Goal: Task Accomplishment & Management: Complete application form

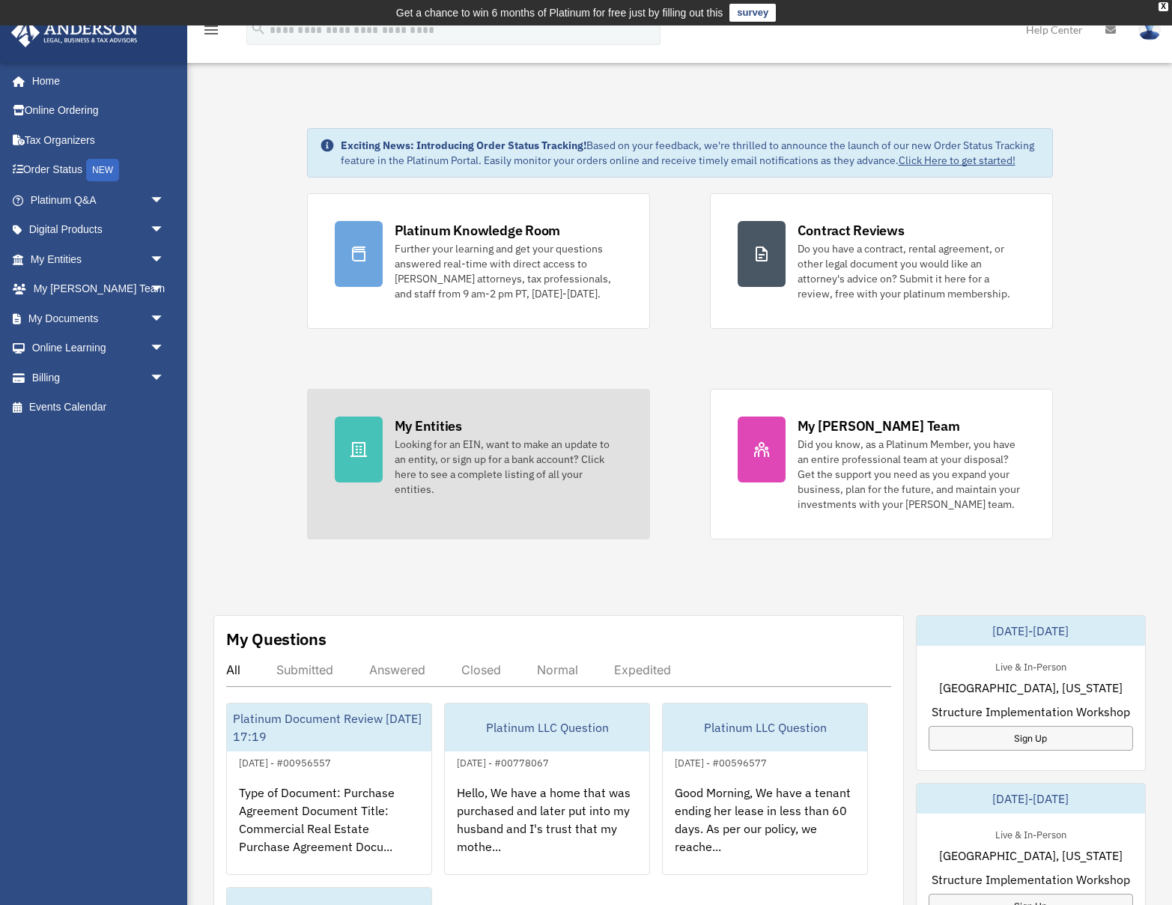
click at [429, 424] on div "My Entities" at bounding box center [428, 425] width 67 height 19
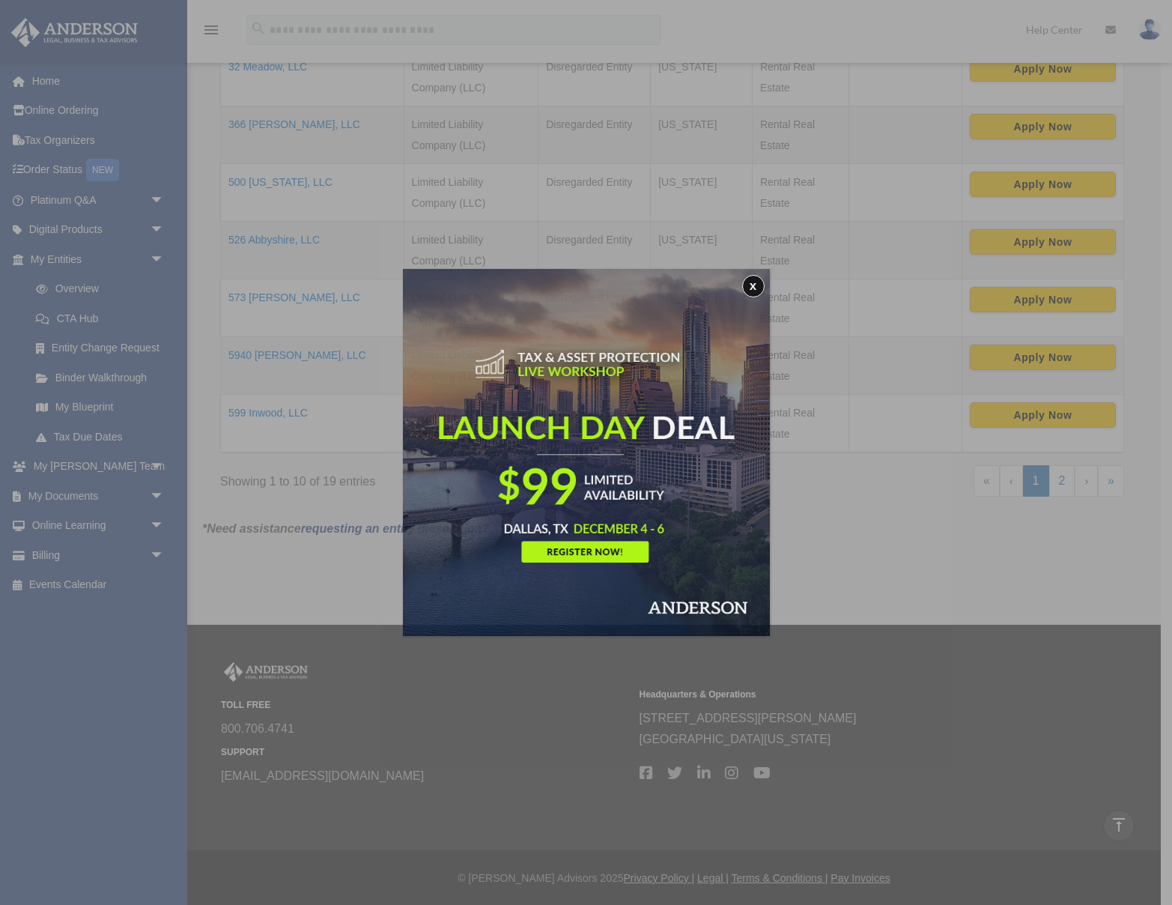
scroll to position [576, 0]
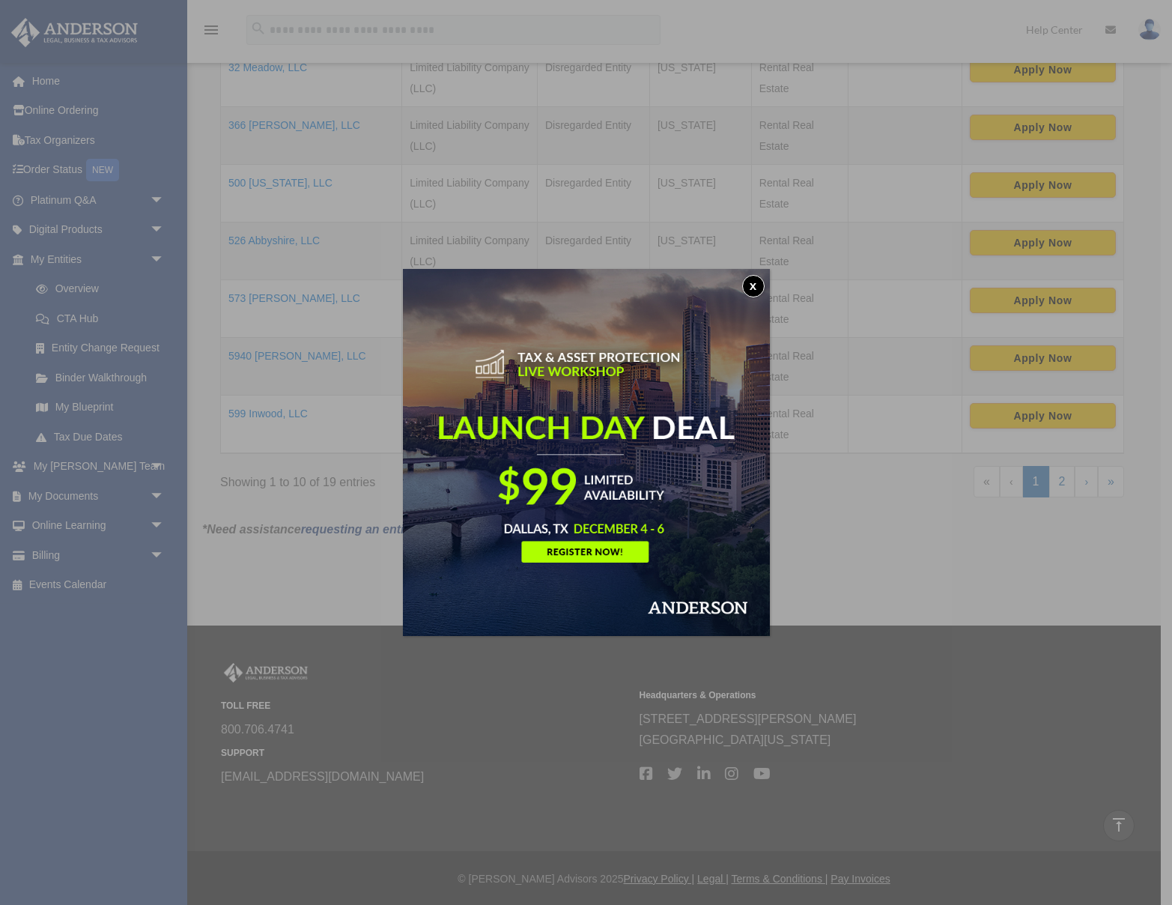
click at [750, 286] on button "x" at bounding box center [753, 286] width 22 height 22
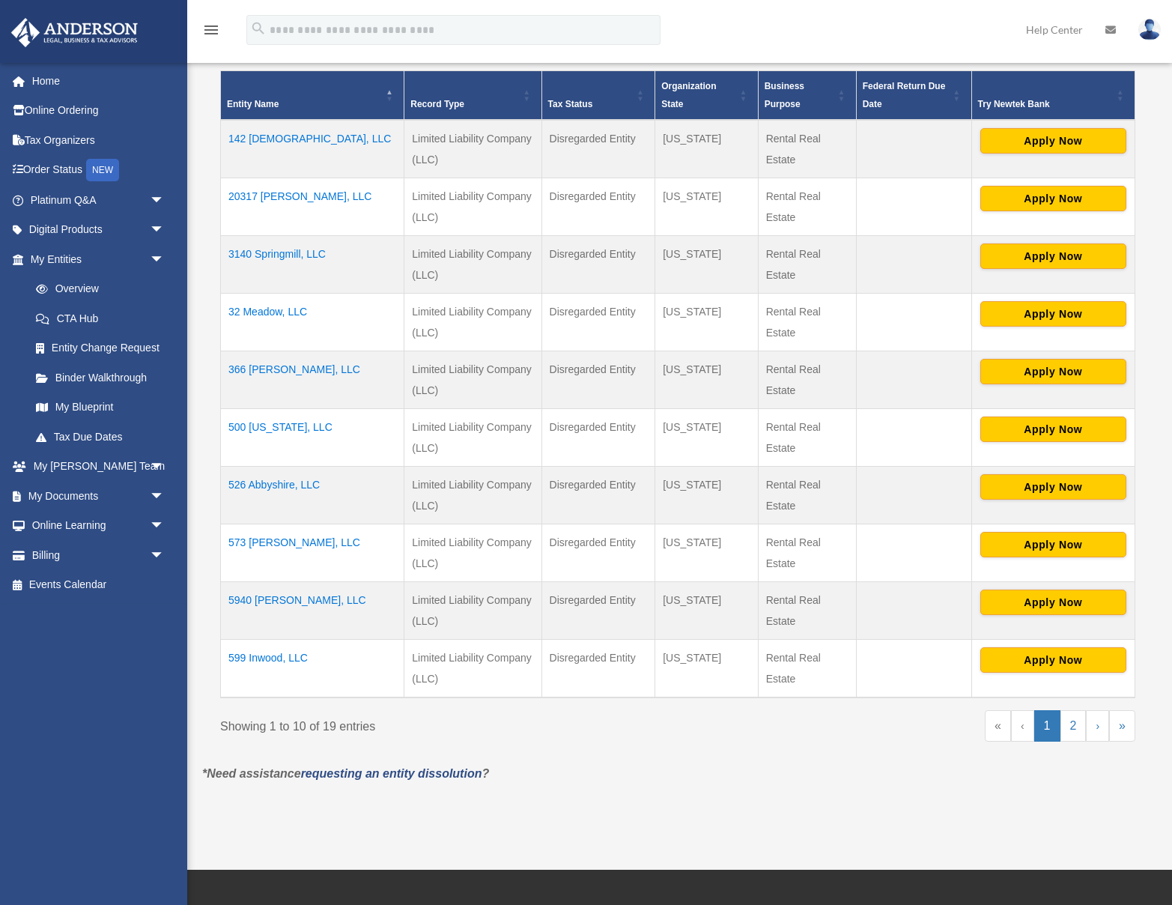
scroll to position [496, 0]
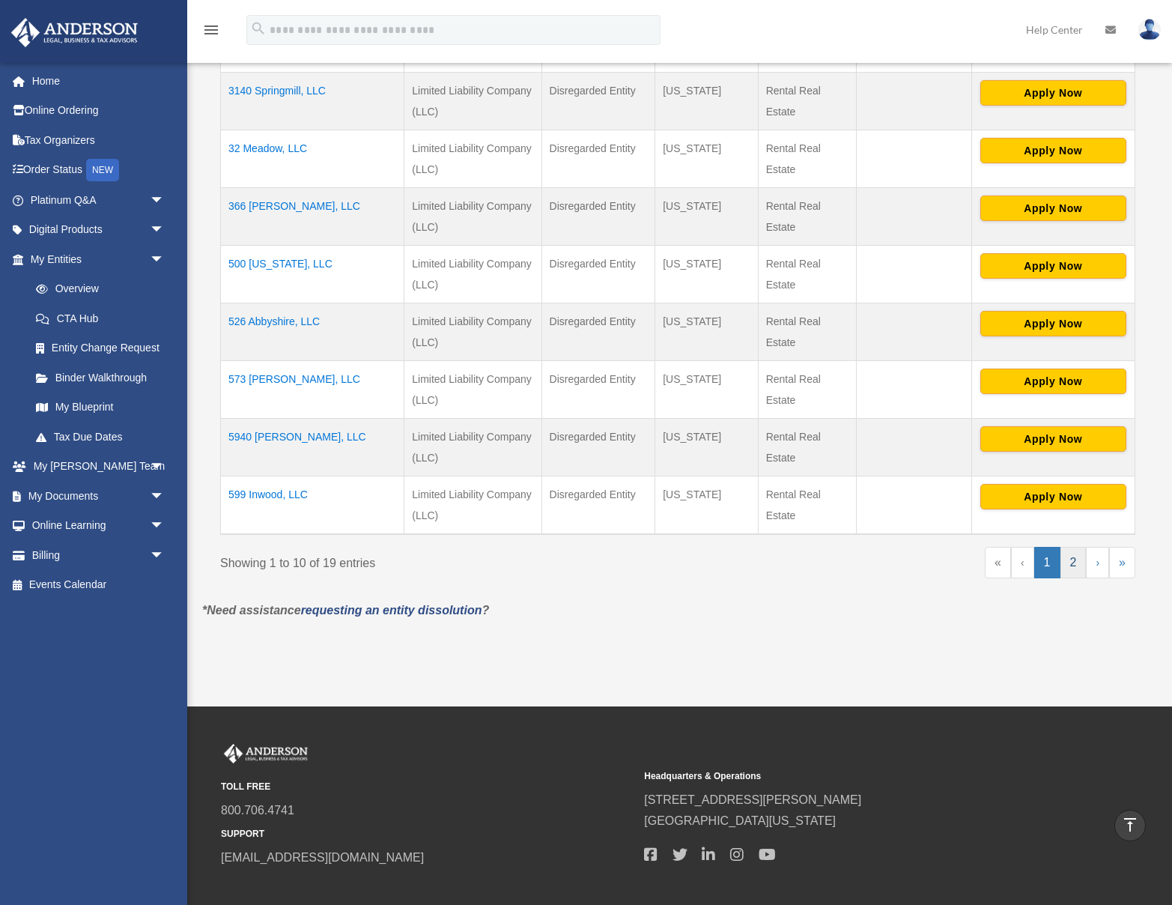
click at [1071, 562] on link "2" at bounding box center [1073, 562] width 26 height 31
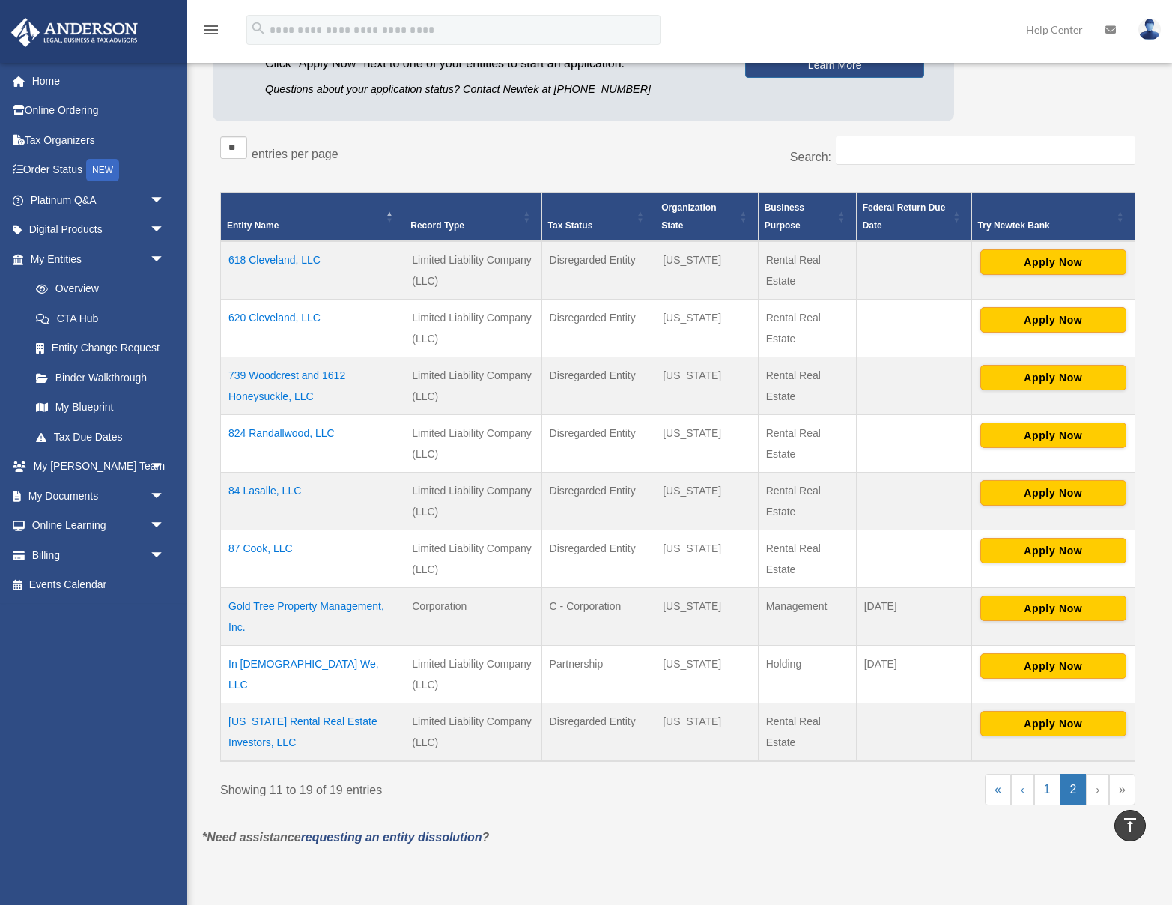
scroll to position [205, 0]
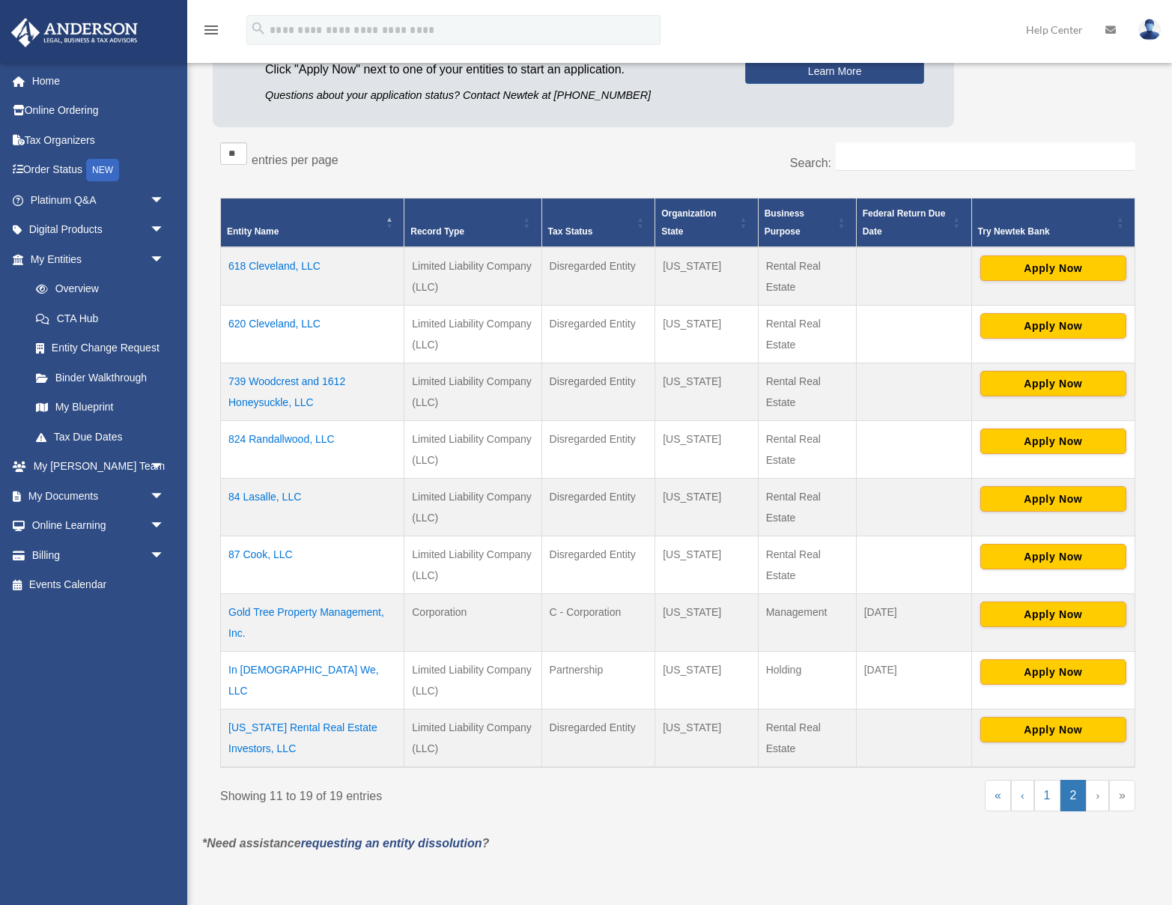
click at [291, 267] on td "618 Cleveland, LLC" at bounding box center [312, 276] width 183 height 58
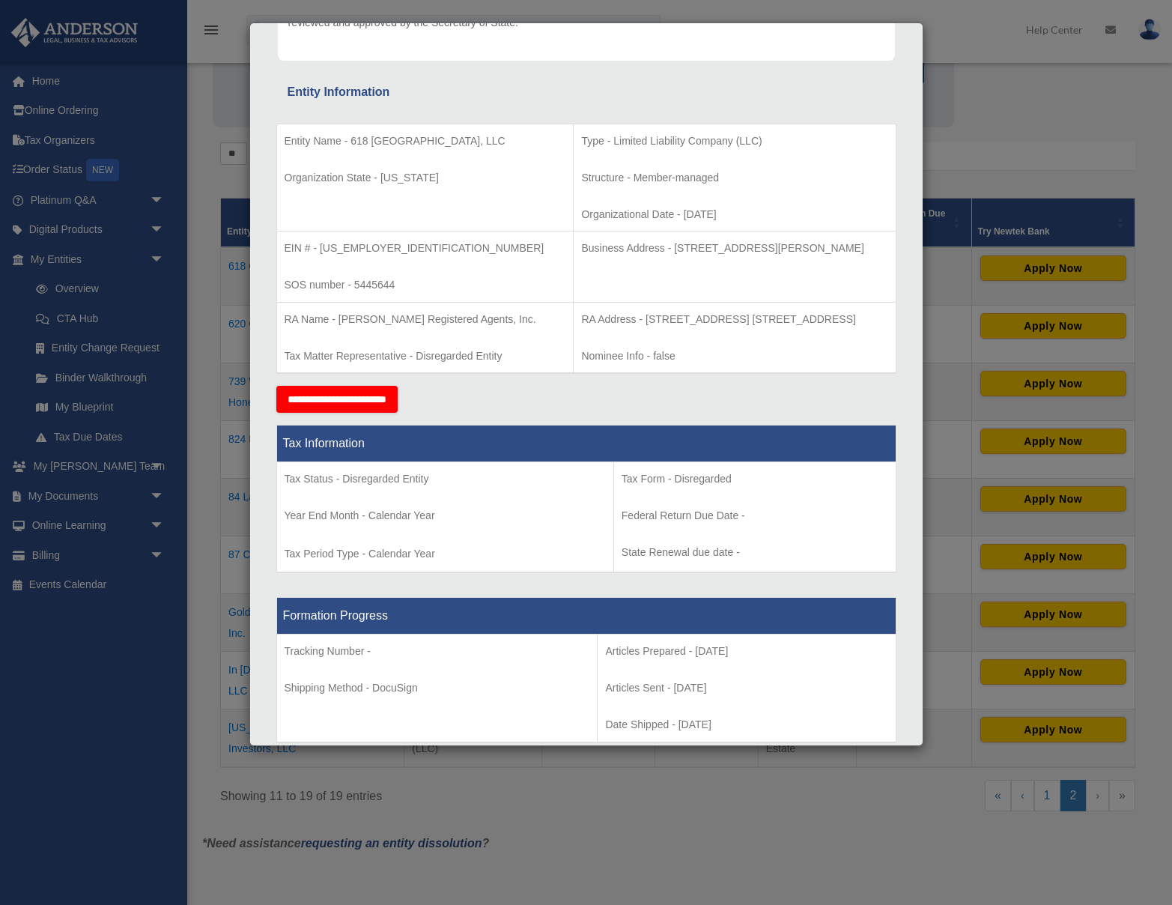
scroll to position [230, 0]
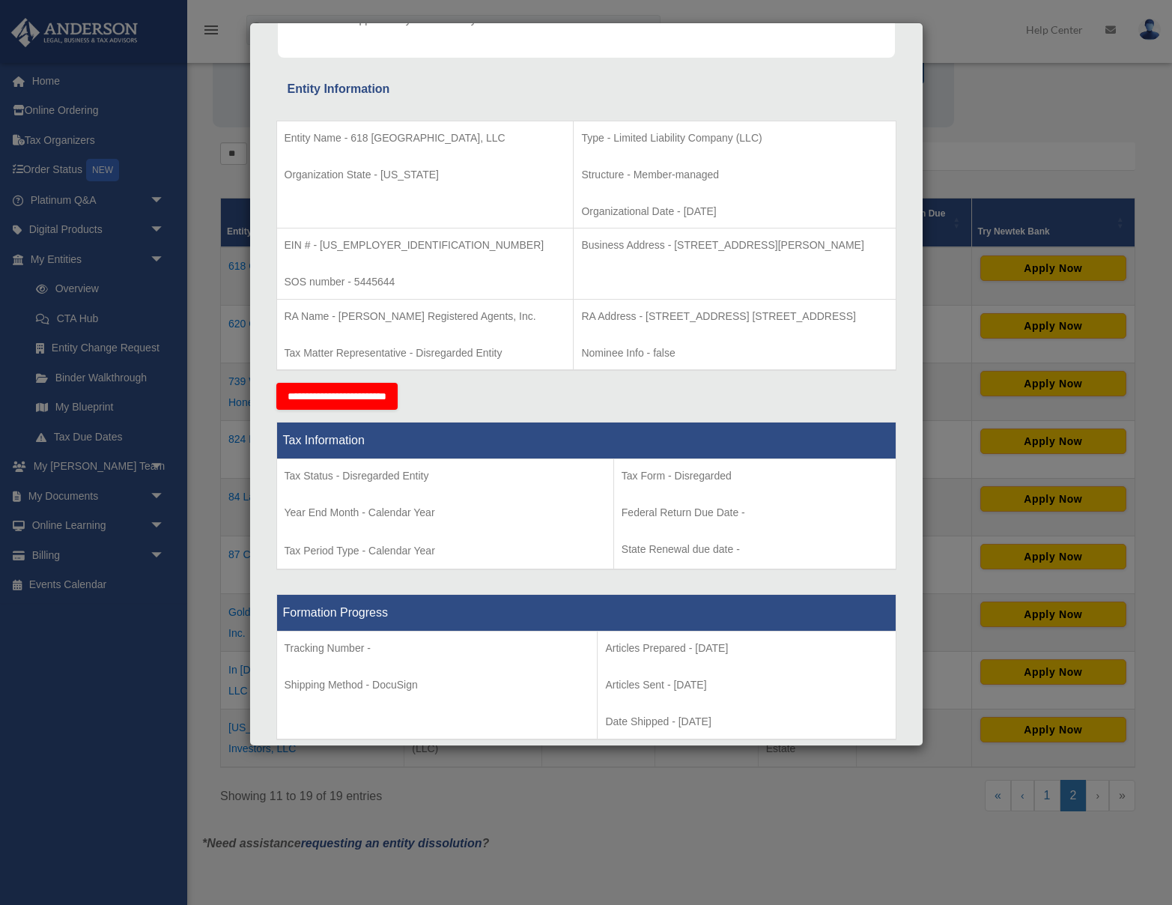
click at [388, 393] on input "**********" at bounding box center [336, 396] width 121 height 27
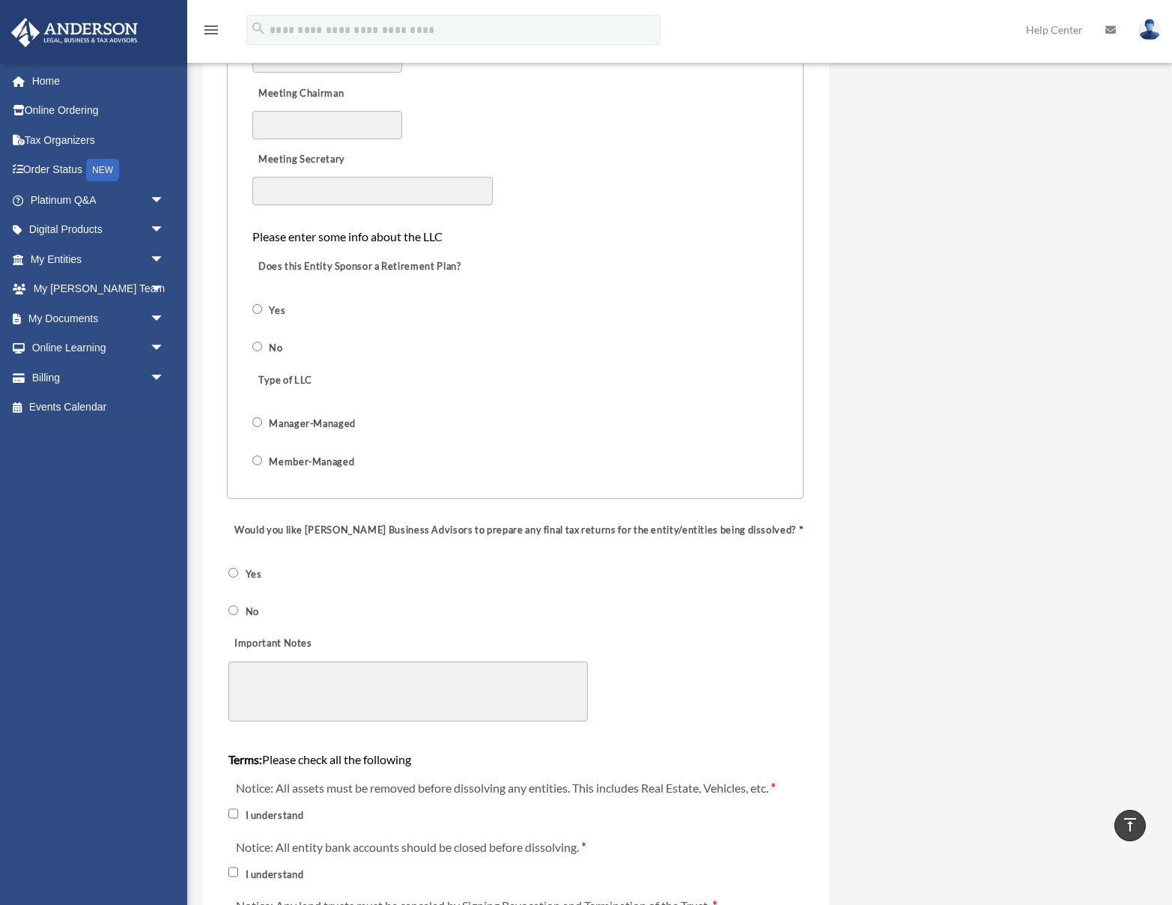
scroll to position [1176, 0]
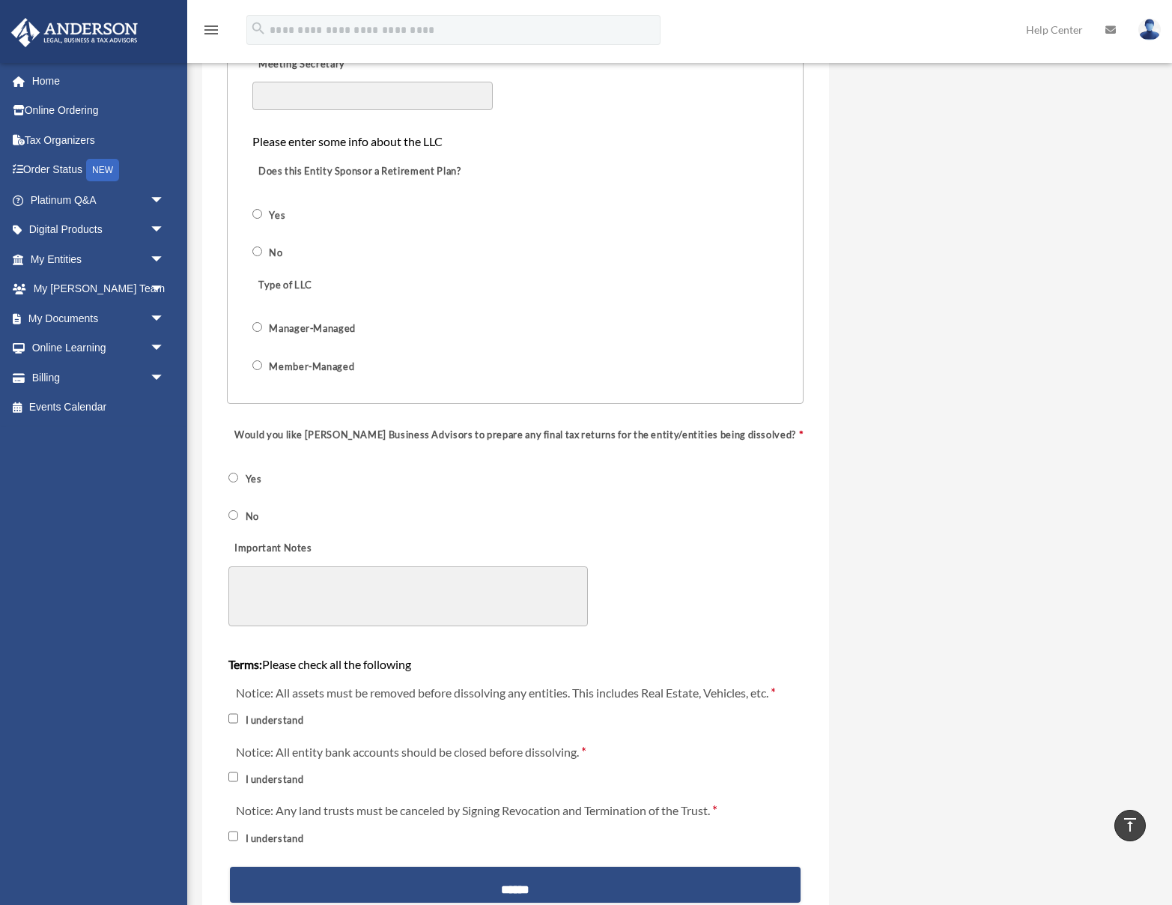
click at [257, 369] on span "Member-Managed" at bounding box center [311, 365] width 118 height 25
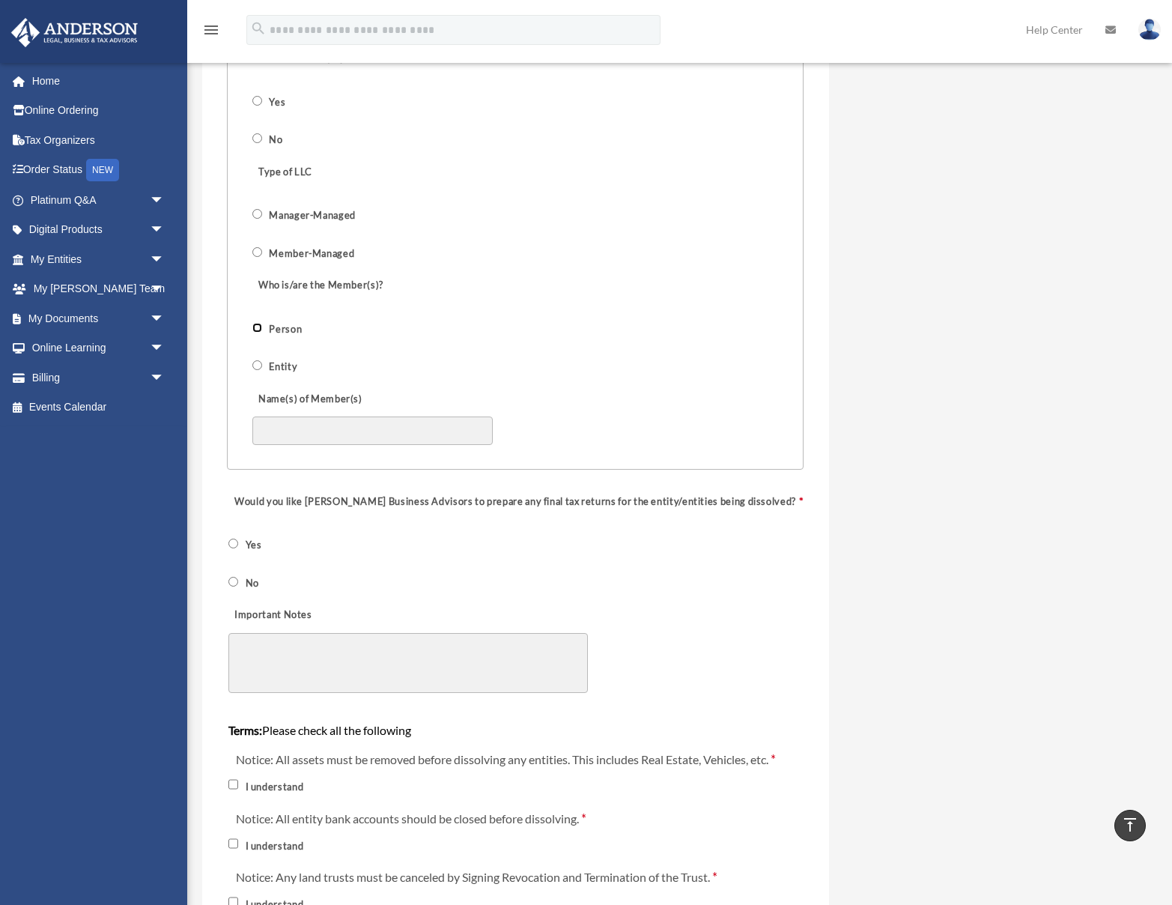
scroll to position [1356, 0]
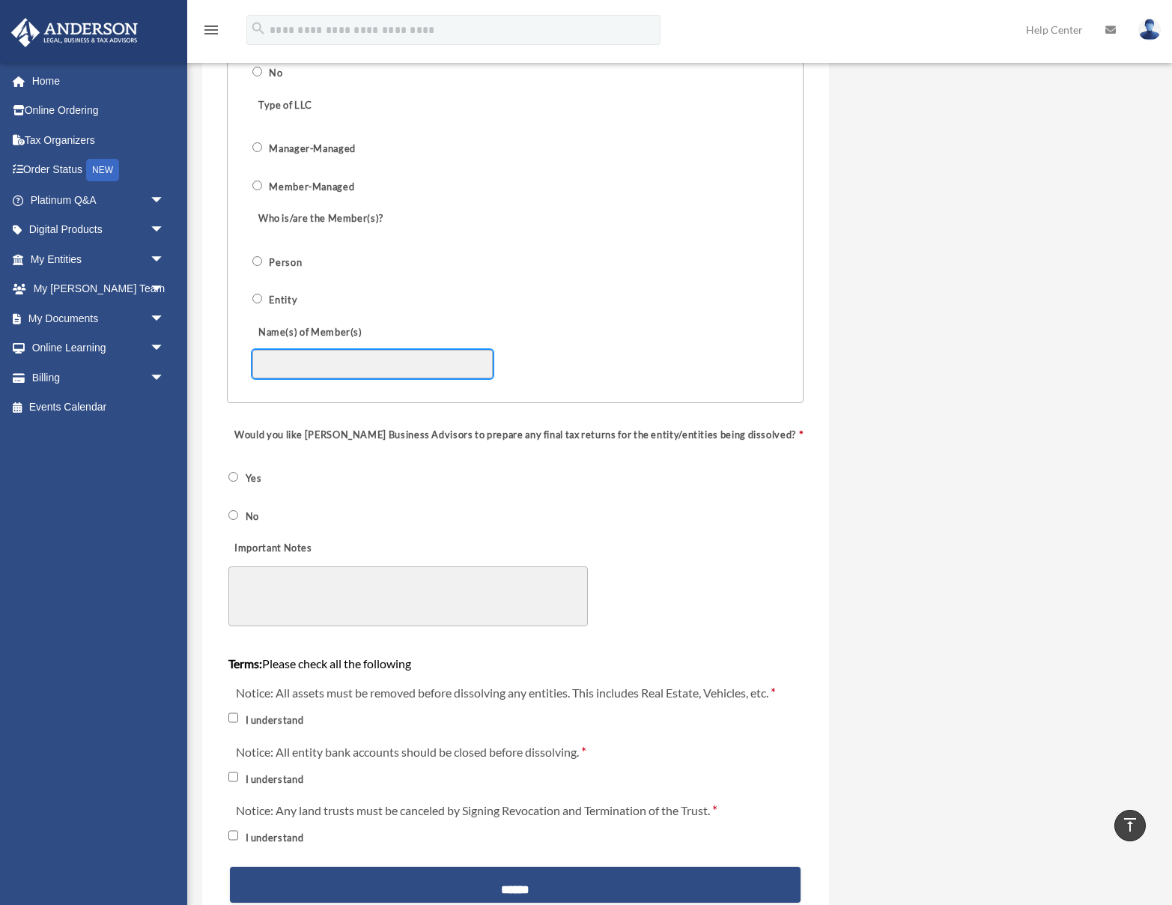
click at [284, 361] on input "Name(s) of Member(s)" at bounding box center [372, 364] width 240 height 28
type input "**********"
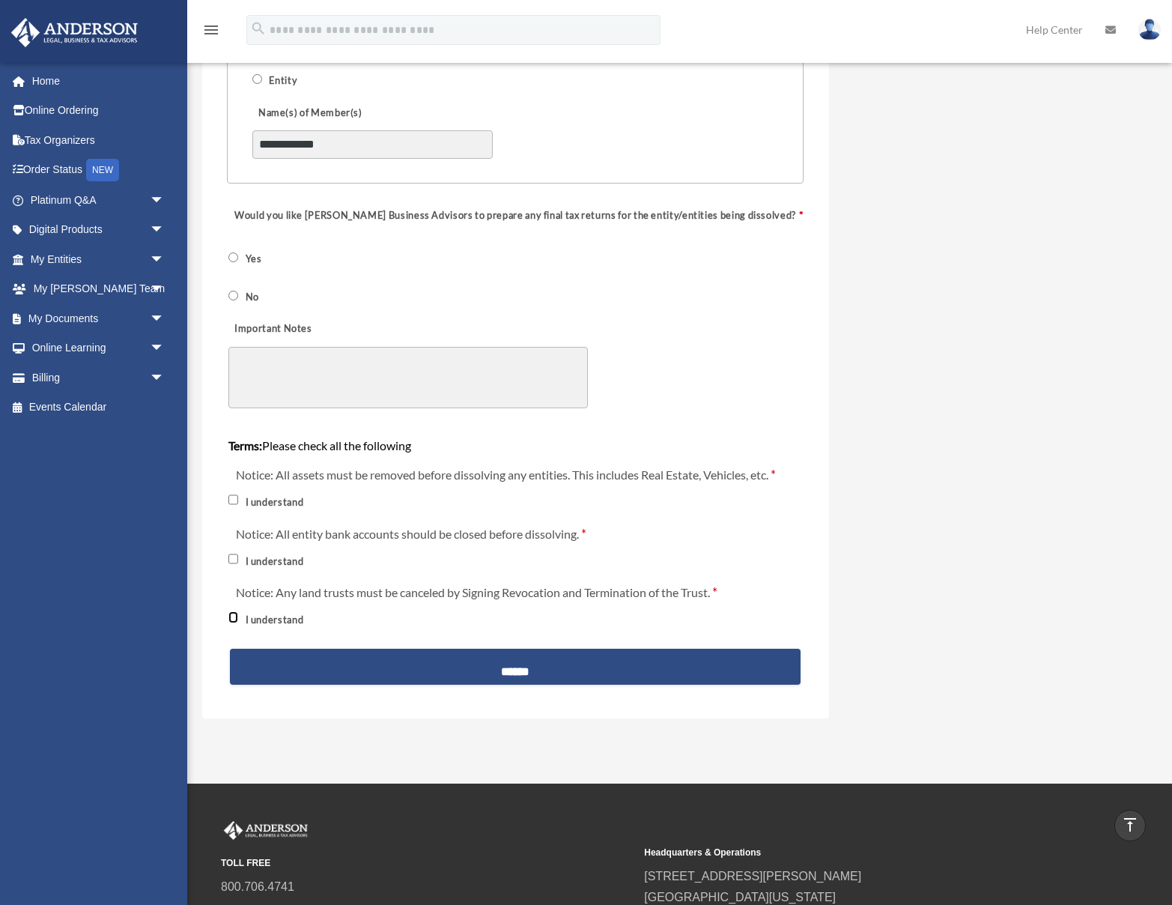
scroll to position [1736, 0]
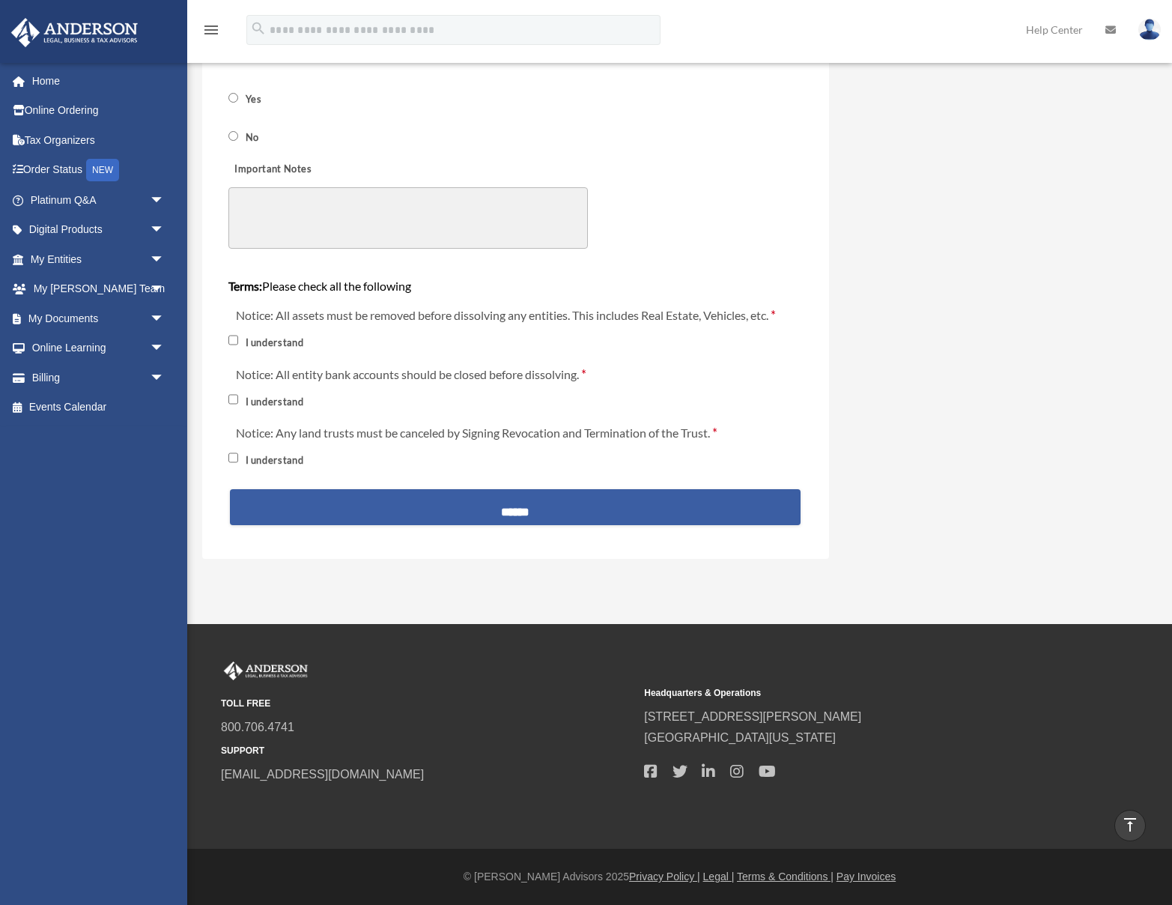
click at [434, 512] on input "******" at bounding box center [515, 507] width 571 height 36
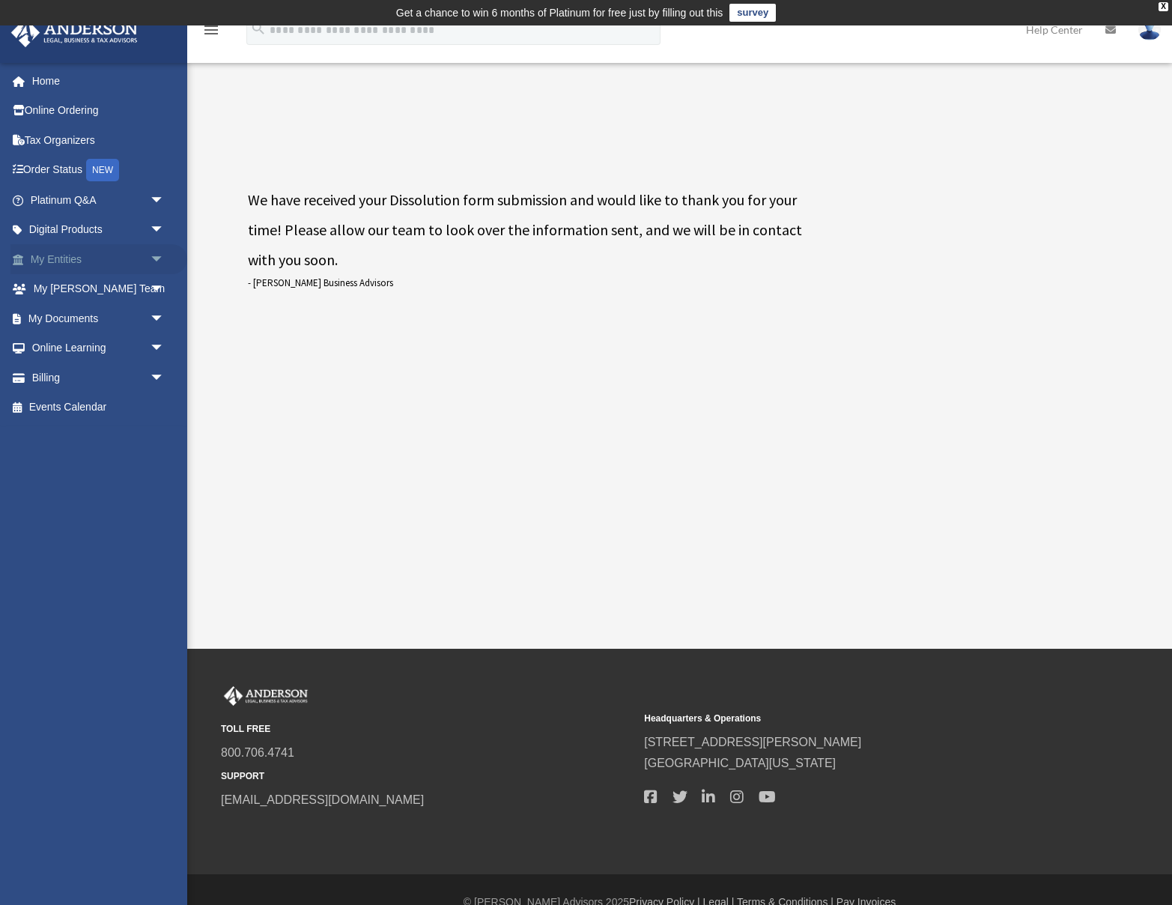
click at [84, 263] on link "My Entities arrow_drop_down" at bounding box center [98, 259] width 177 height 30
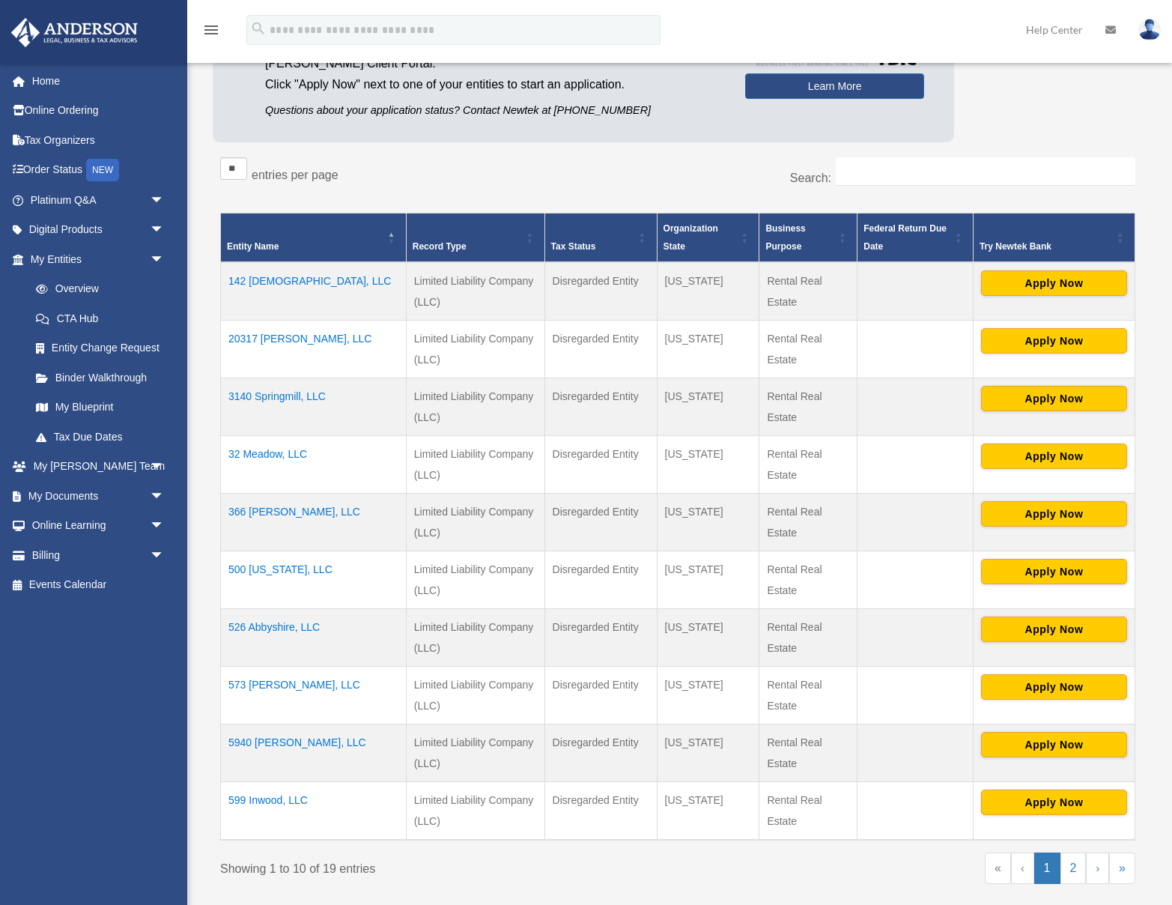
click at [262, 511] on td "366 [PERSON_NAME], LLC" at bounding box center [314, 522] width 186 height 58
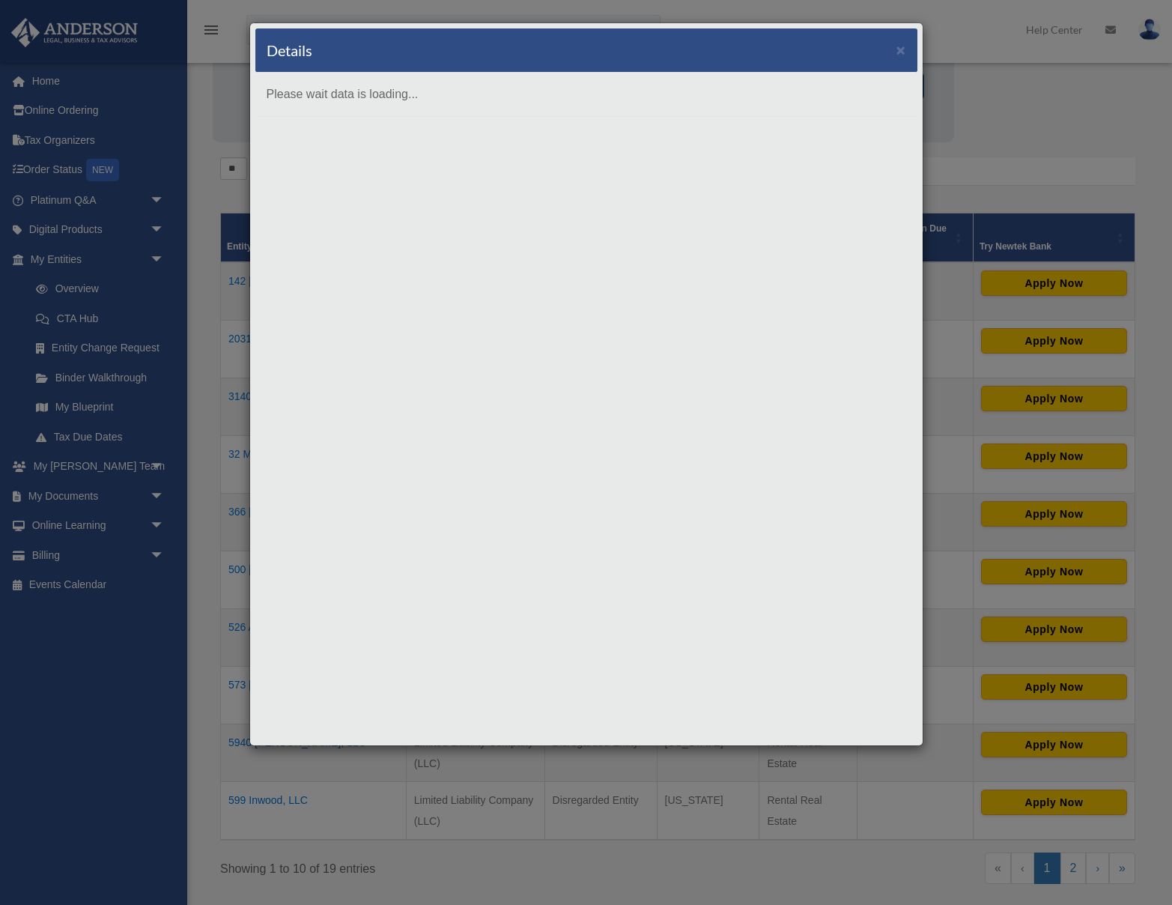
scroll to position [192, 0]
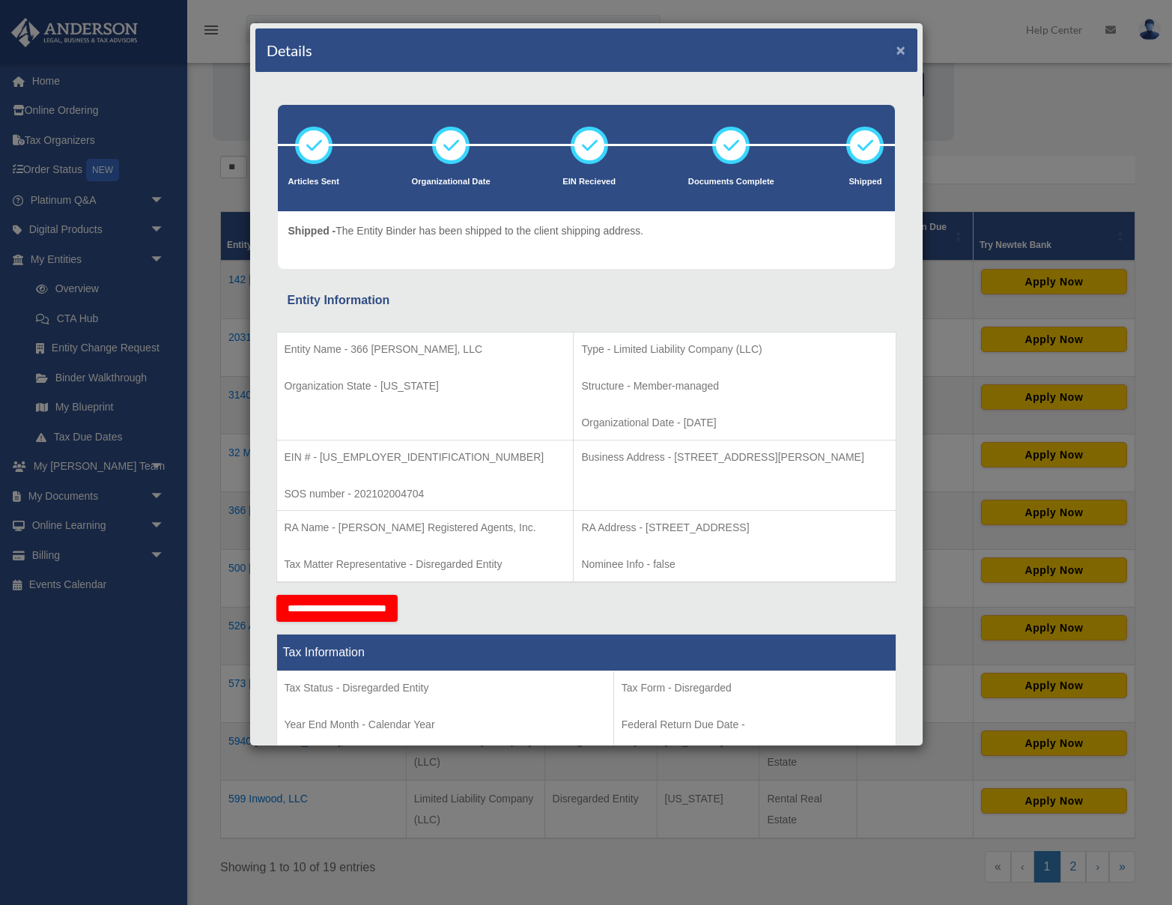
click at [899, 55] on button "×" at bounding box center [901, 50] width 10 height 16
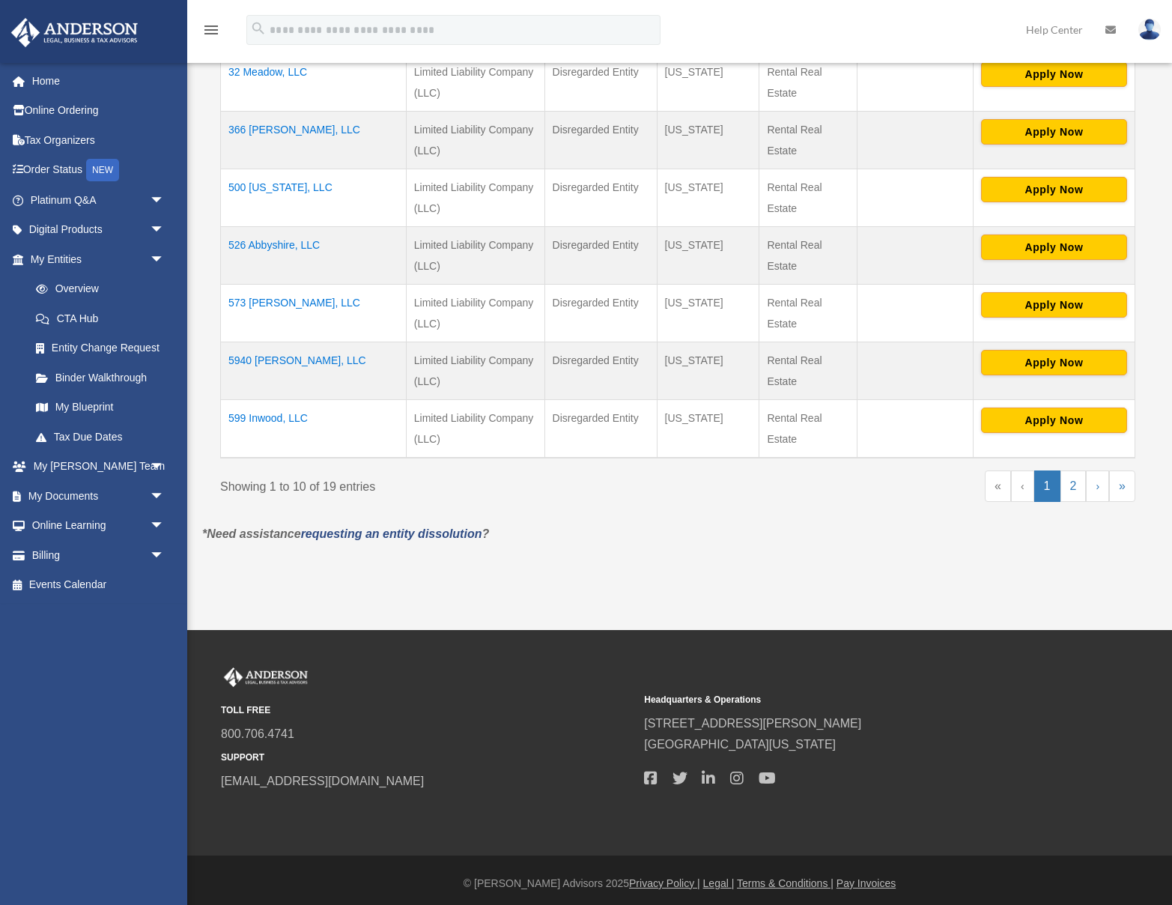
scroll to position [578, 0]
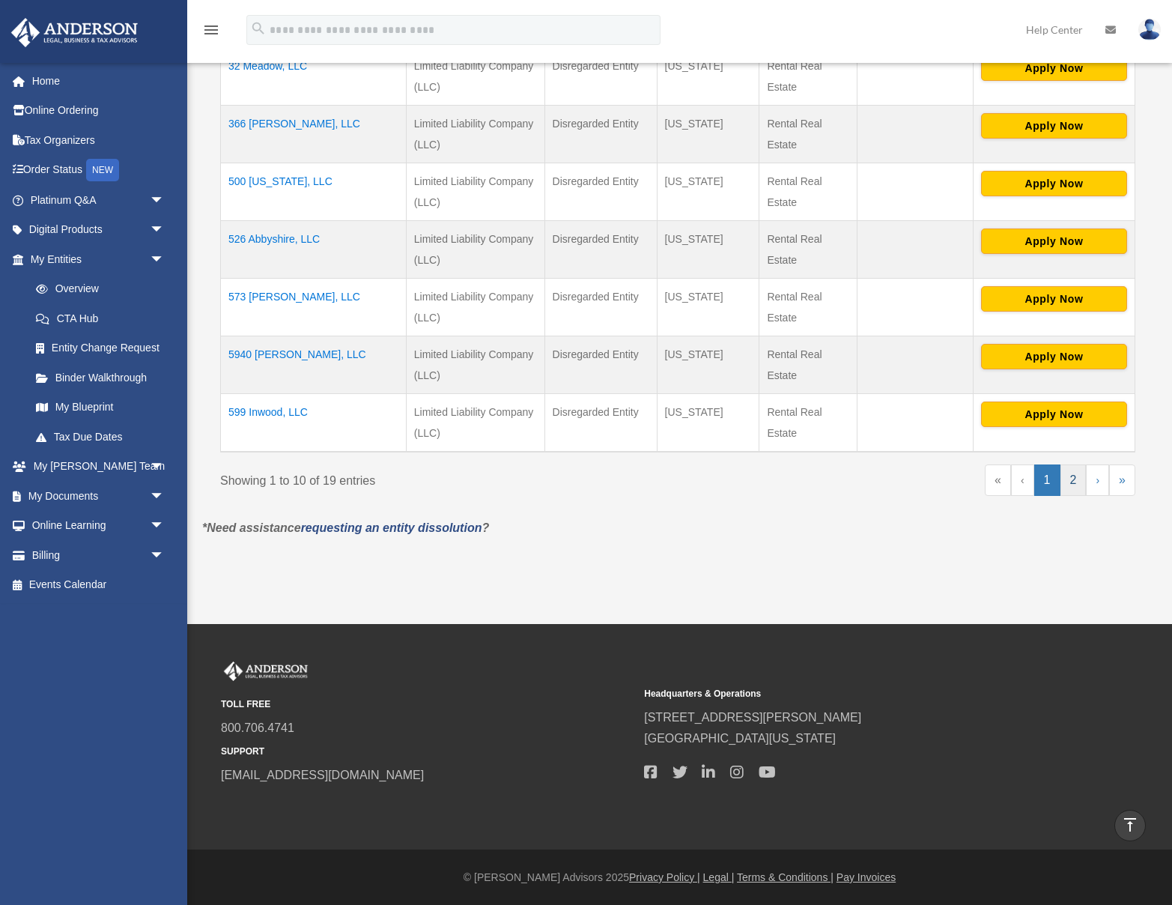
click at [1078, 484] on link "2" at bounding box center [1073, 479] width 26 height 31
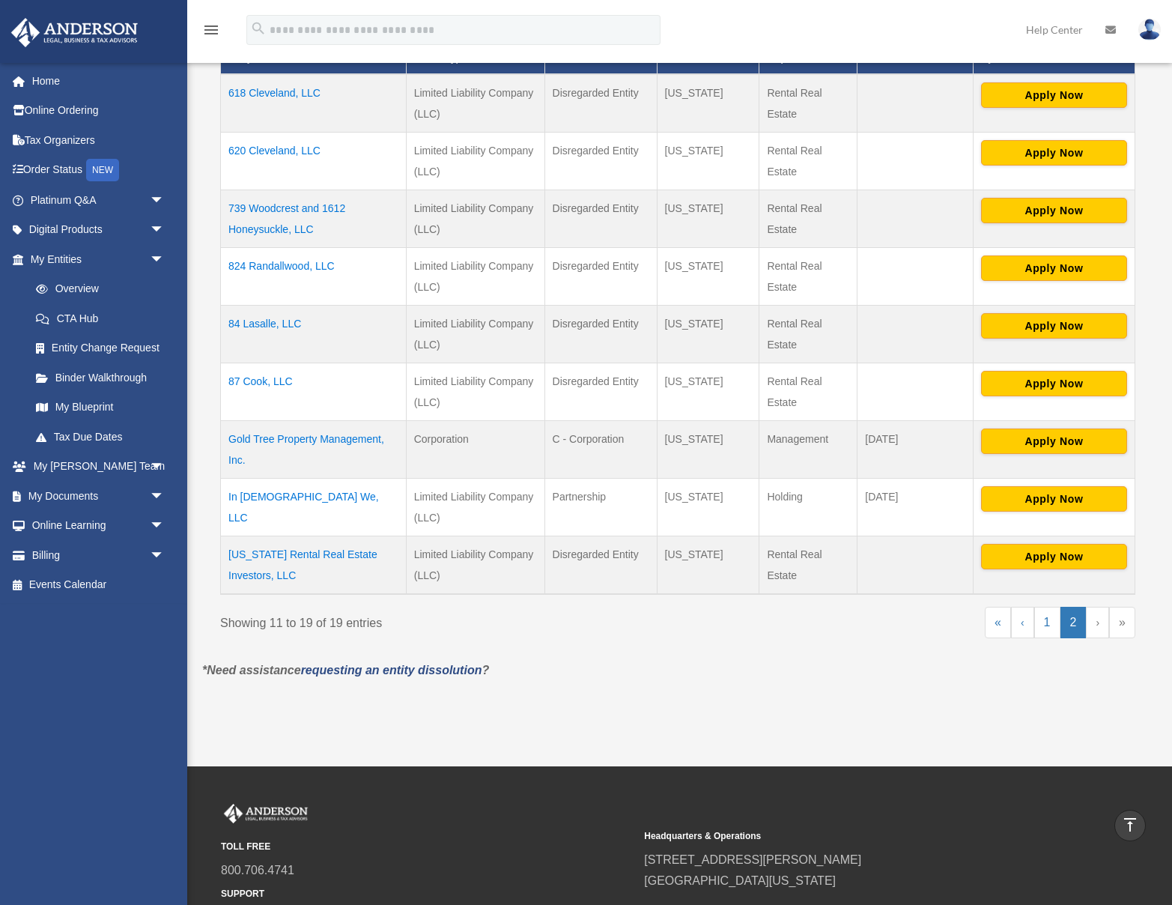
scroll to position [0, 0]
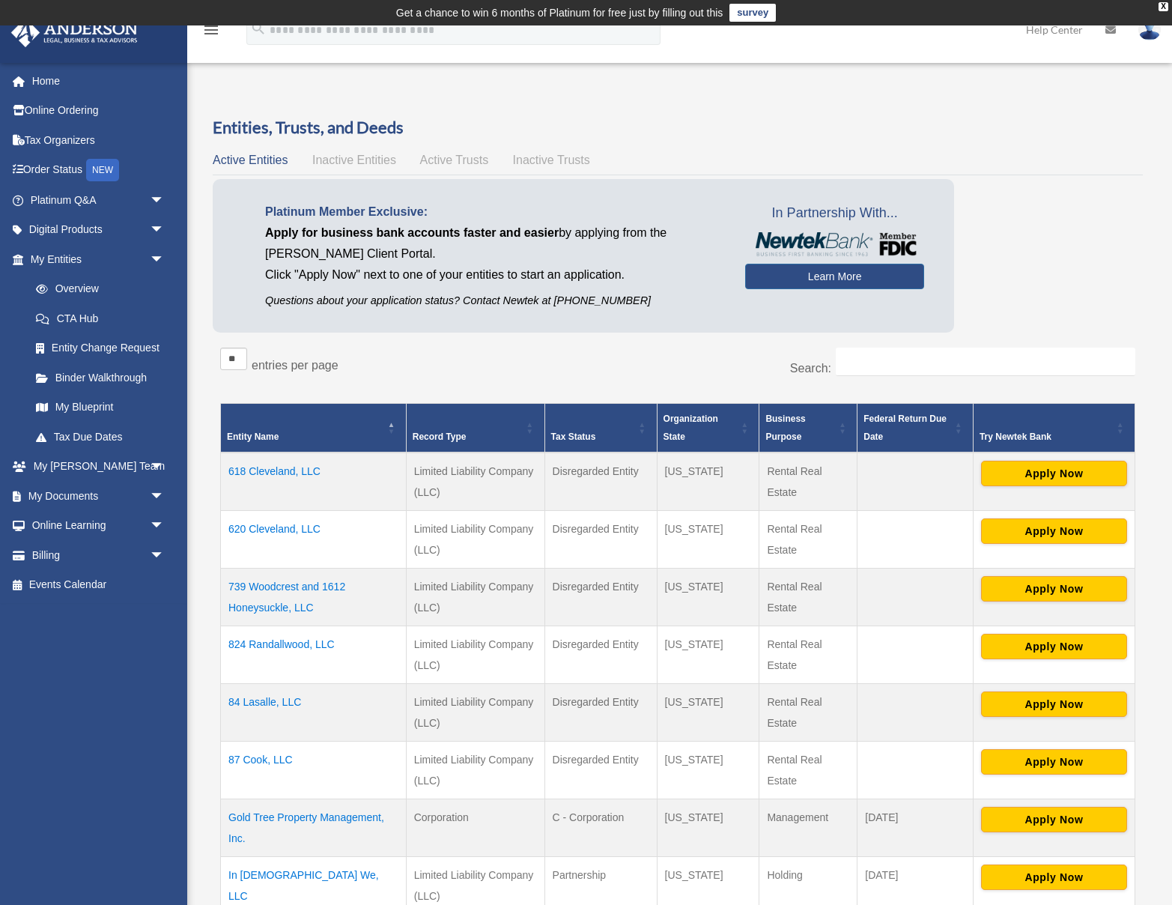
click at [299, 526] on td "620 Cleveland, LLC" at bounding box center [314, 539] width 186 height 58
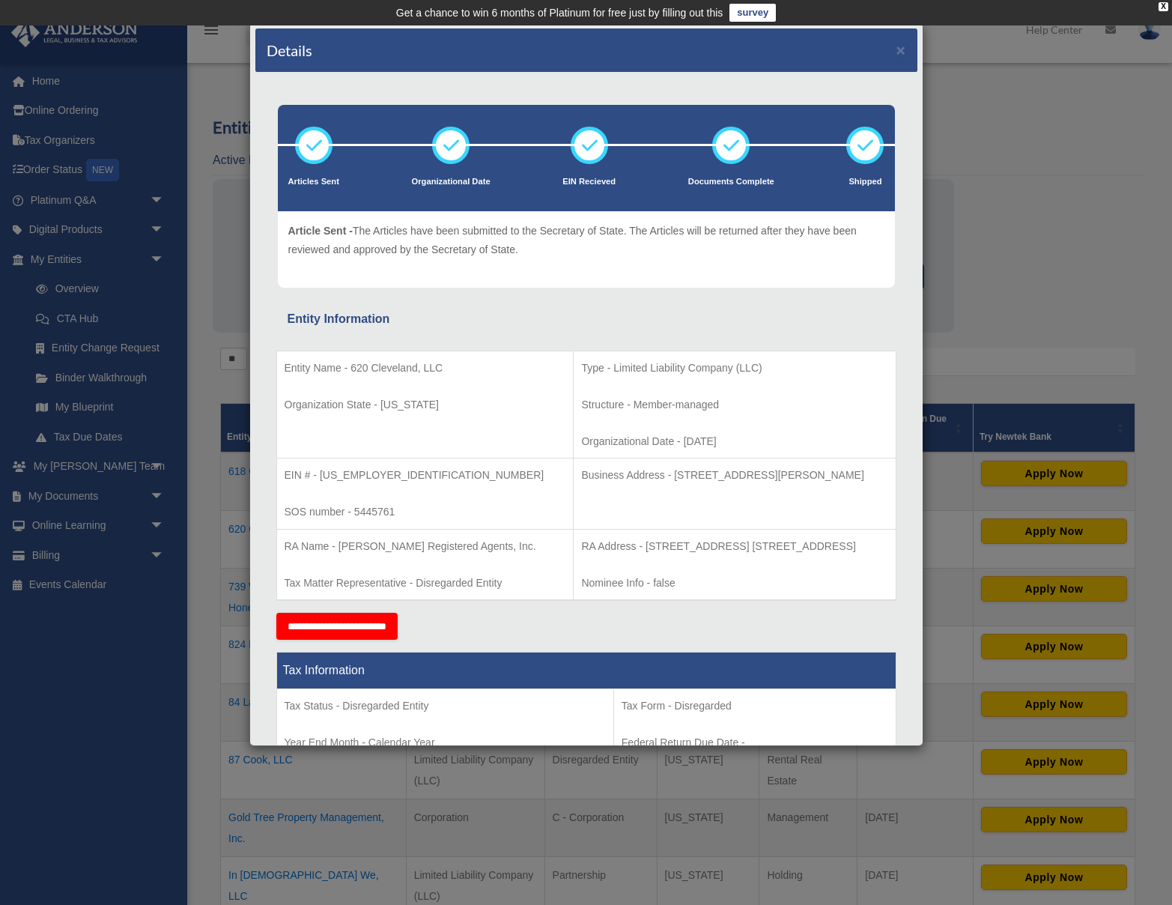
click at [382, 628] on input "**********" at bounding box center [336, 626] width 121 height 27
click at [902, 50] on button "×" at bounding box center [901, 50] width 10 height 16
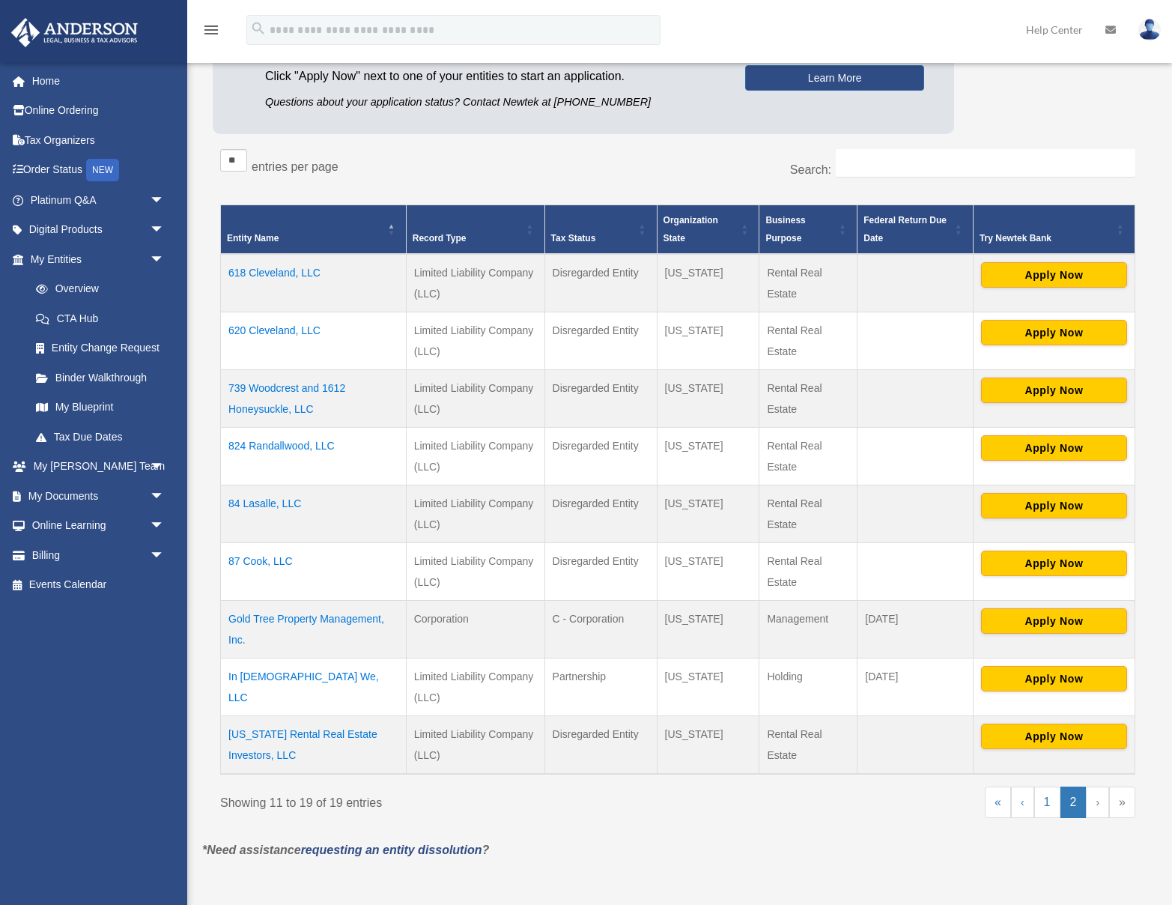
scroll to position [201, 0]
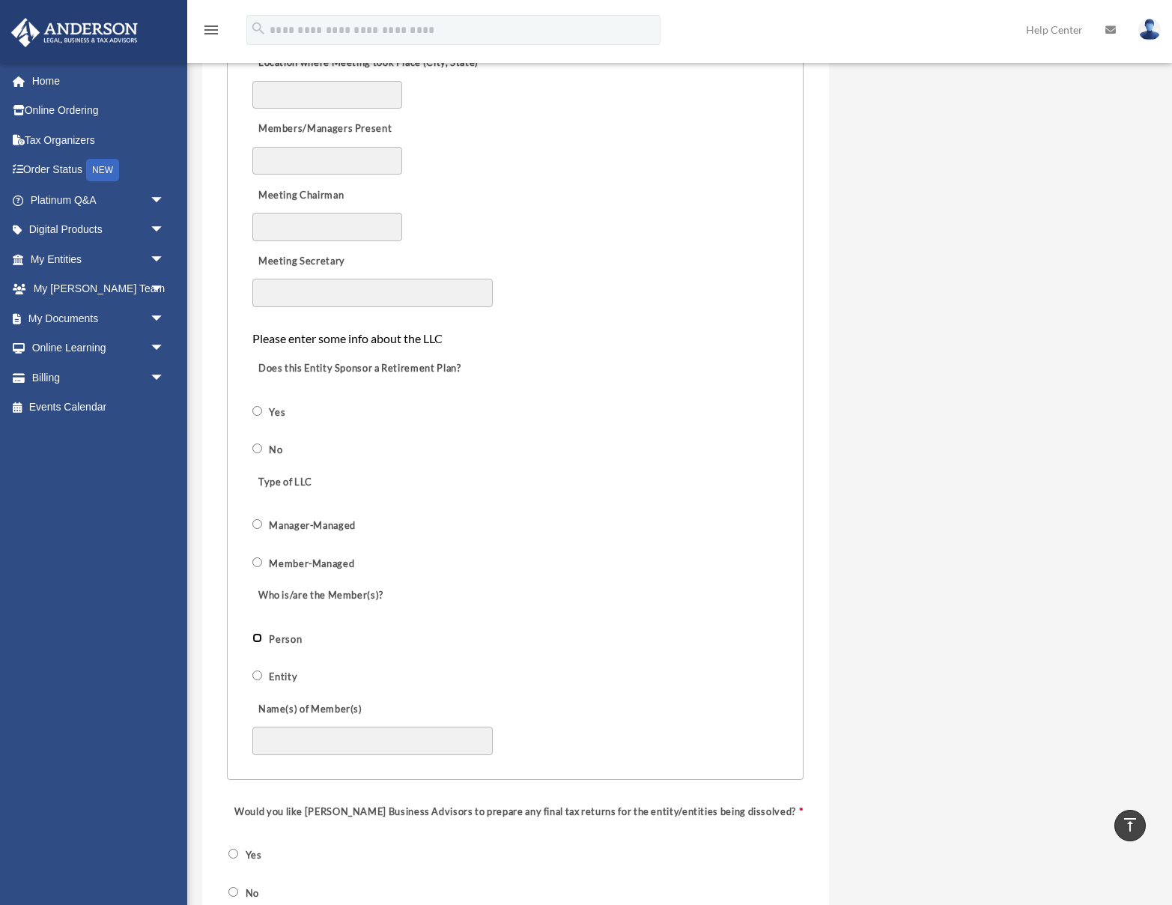
scroll to position [1045, 0]
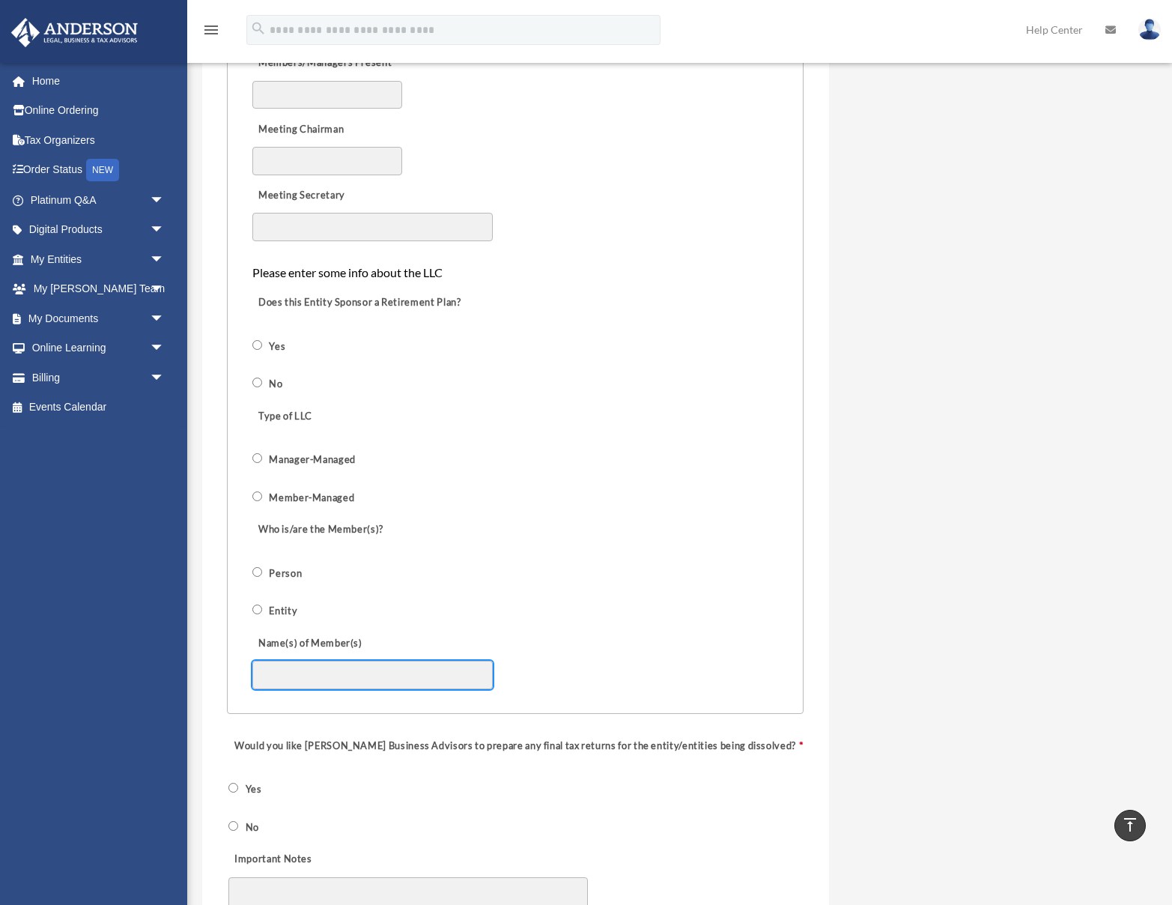
click at [309, 680] on input "Name(s) of Member(s)" at bounding box center [372, 674] width 240 height 28
type input "**********"
click at [385, 820] on div "Would you like Anderson Business Advisors to prepare any final tax returns for …" at bounding box center [515, 783] width 577 height 114
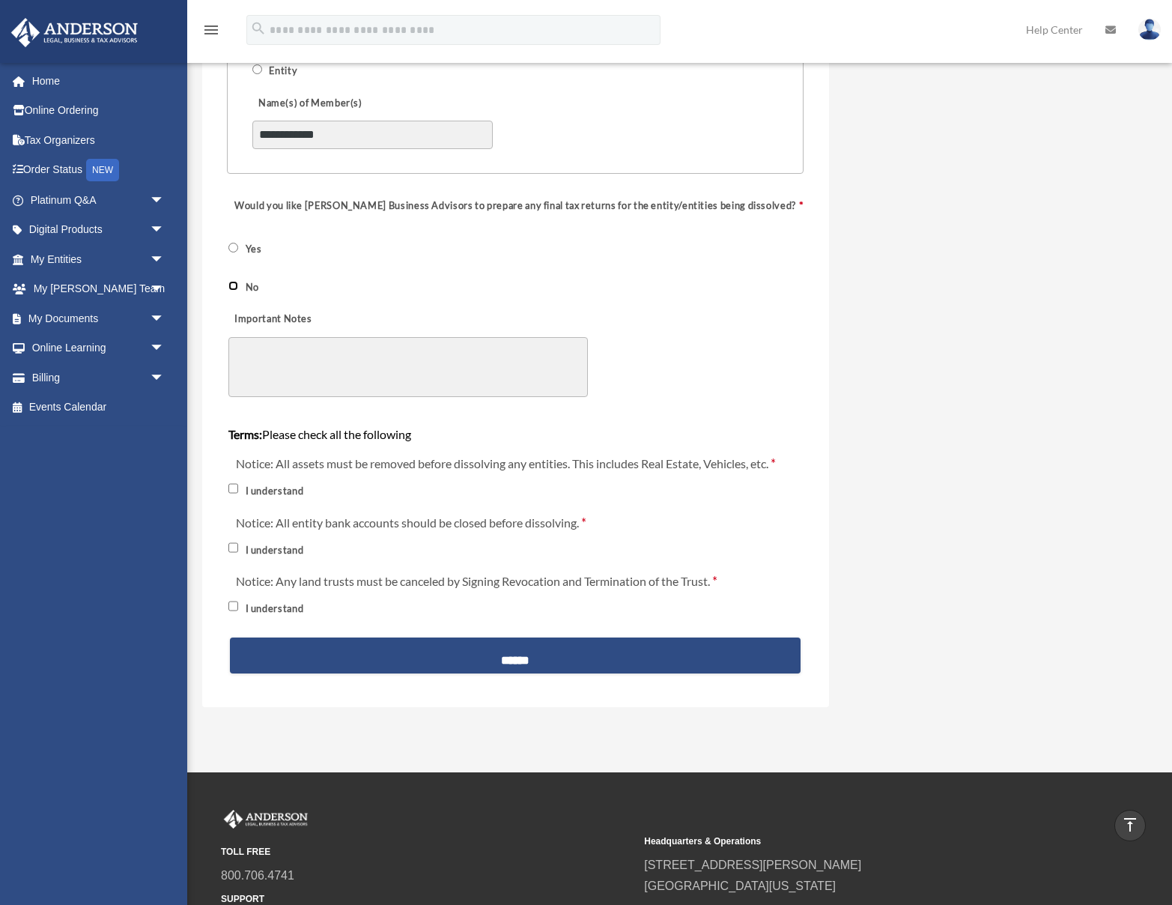
scroll to position [1693, 0]
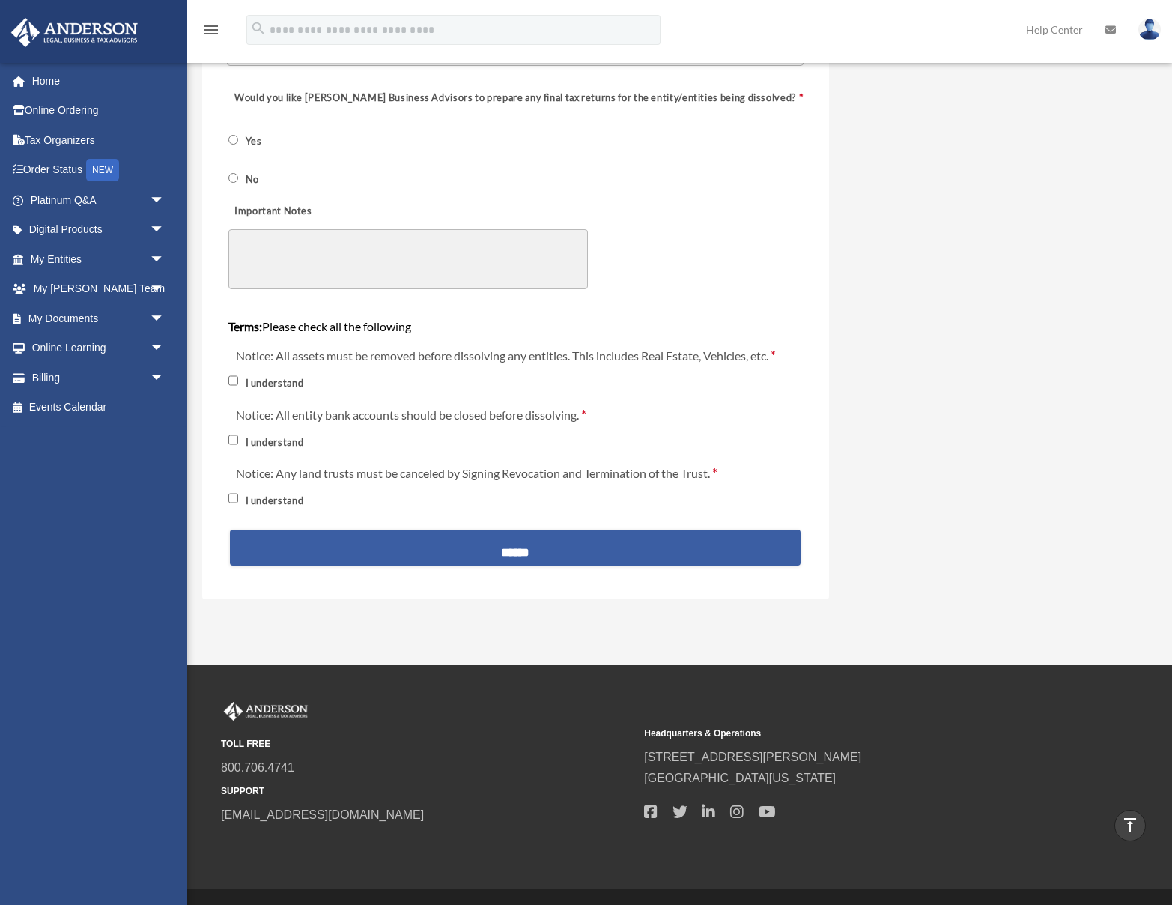
click at [549, 541] on input "******" at bounding box center [515, 547] width 571 height 36
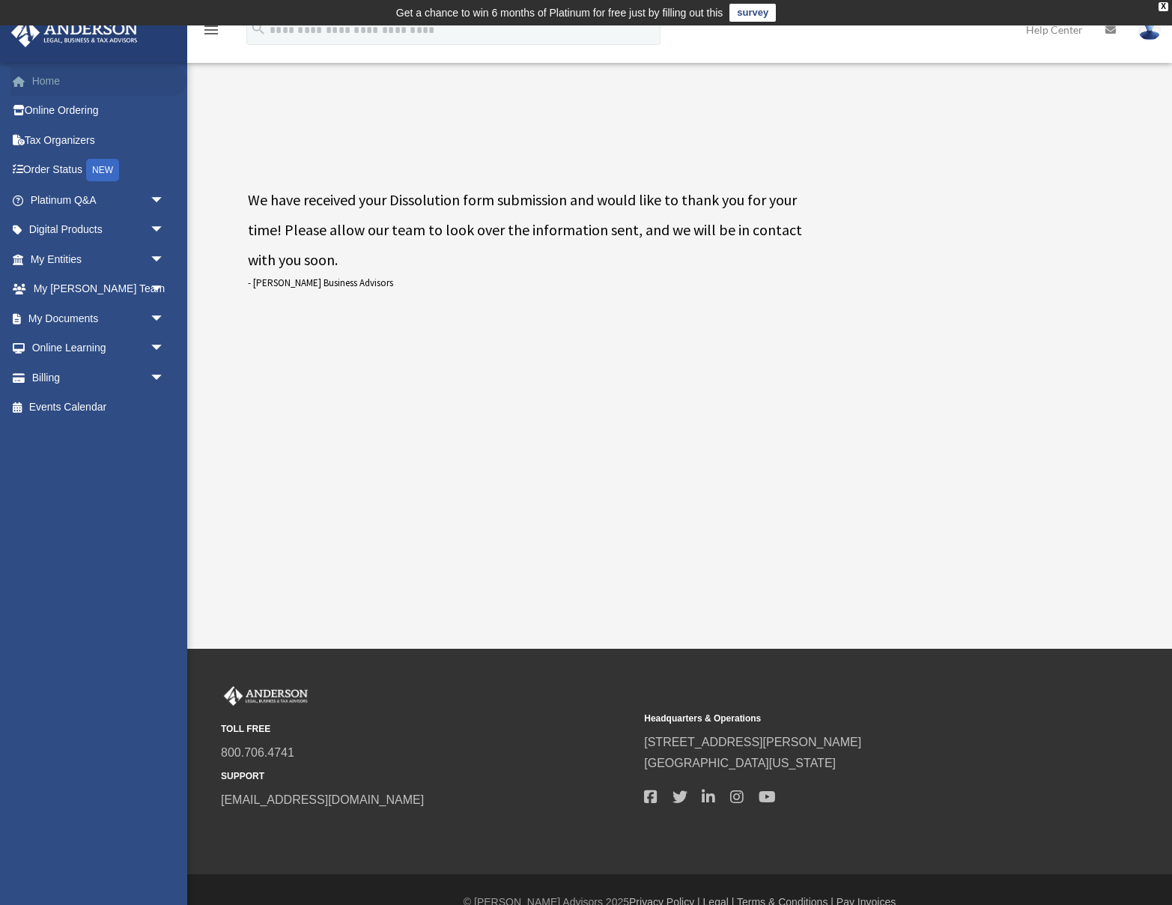
click at [93, 77] on link "Home" at bounding box center [98, 81] width 177 height 30
